Goal: Book appointment/travel/reservation

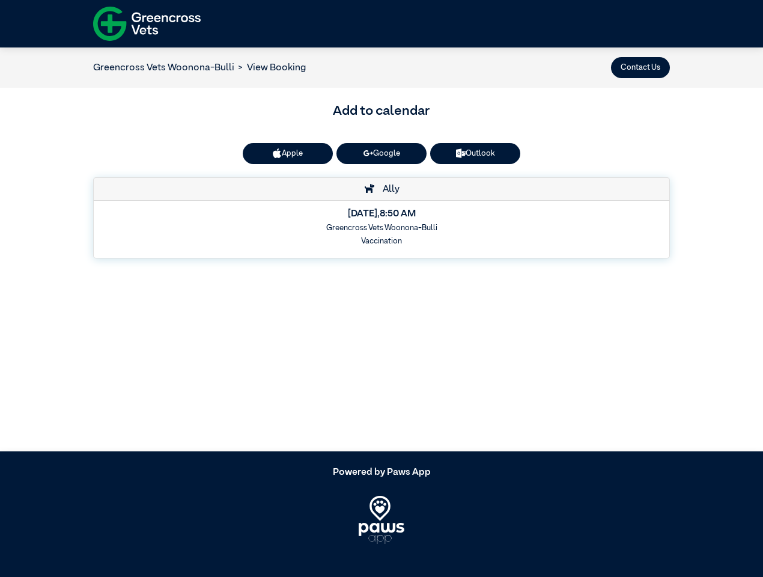
click at [640, 67] on button "Contact Us" at bounding box center [640, 67] width 59 height 21
click at [288, 153] on button "Apple" at bounding box center [288, 153] width 90 height 21
